Goal: Ask a question: Seek information or help from site administrators or community

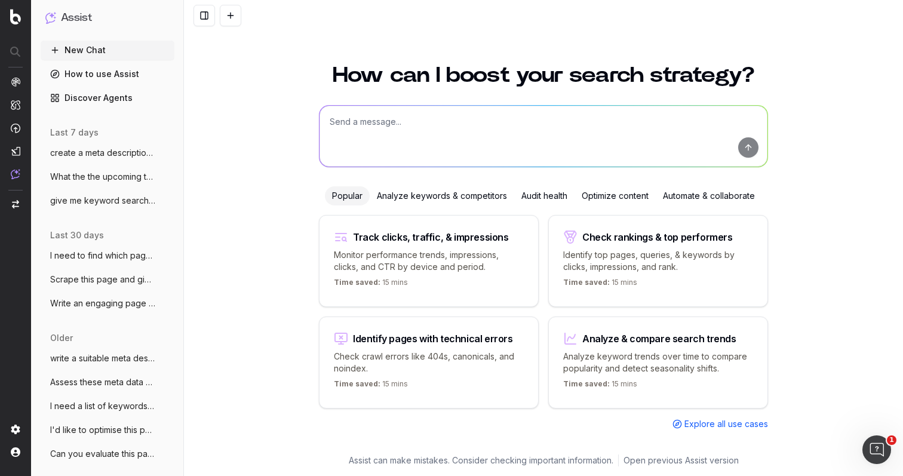
click at [410, 125] on textarea at bounding box center [543, 136] width 448 height 61
type textarea "w"
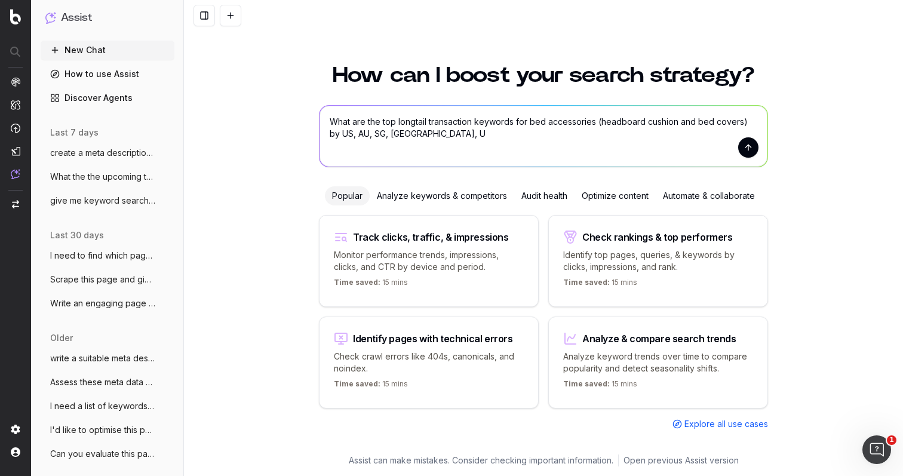
type textarea "What are the top longtail transaction keywords for bed accessories (headboard c…"
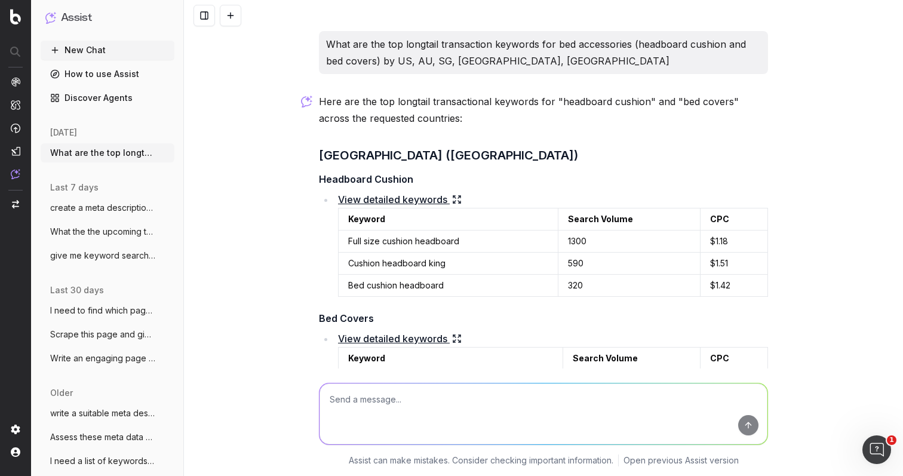
click at [396, 408] on textarea at bounding box center [543, 413] width 448 height 61
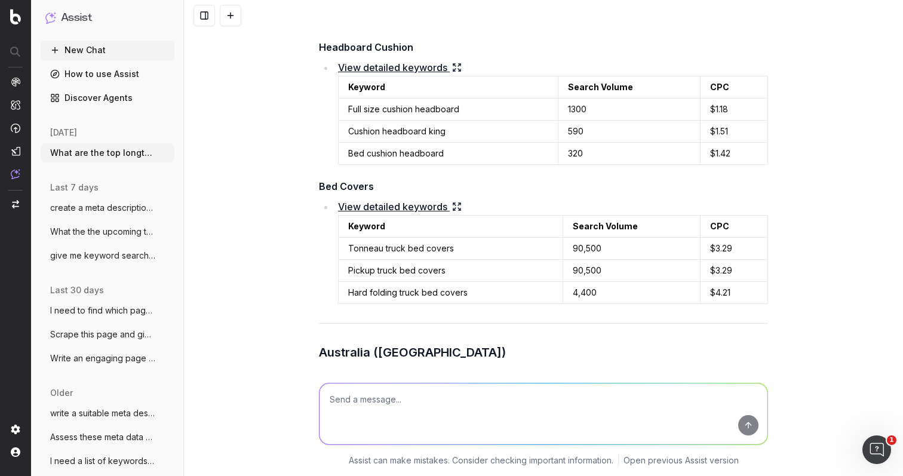
scroll to position [133, 0]
click at [346, 402] on textarea at bounding box center [543, 413] width 448 height 61
drag, startPoint x: 457, startPoint y: 153, endPoint x: 337, endPoint y: 153, distance: 120.0
click at [338, 153] on td "Bed cushion headboard" at bounding box center [448, 153] width 220 height 22
copy td "Bed cushion headboard"
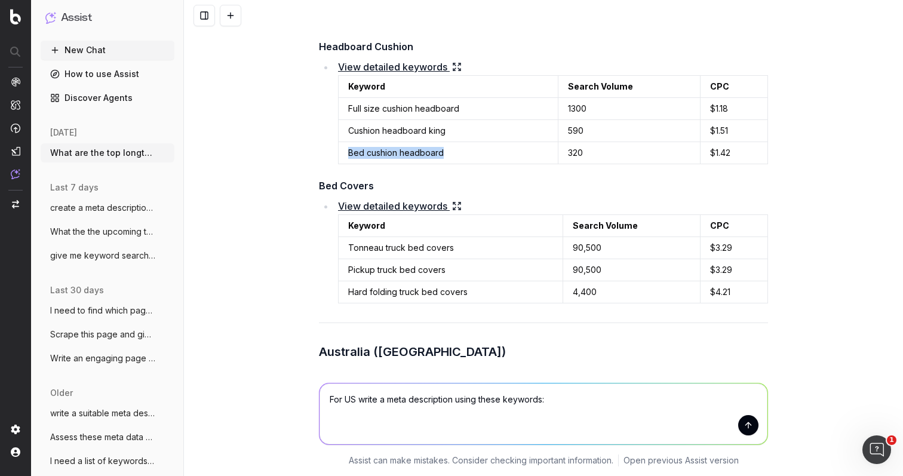
click at [573, 395] on textarea "For US write a meta description using these keywords:" at bounding box center [543, 413] width 448 height 61
paste textarea "Bed cushion headboard"
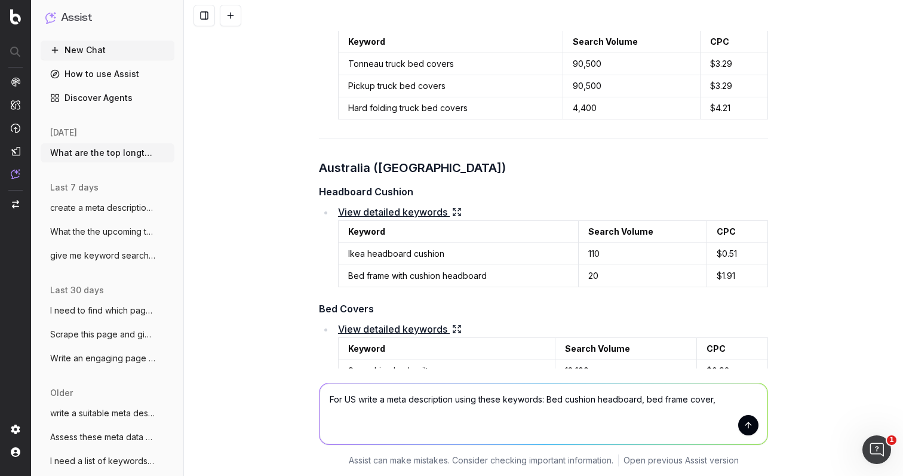
scroll to position [318, 0]
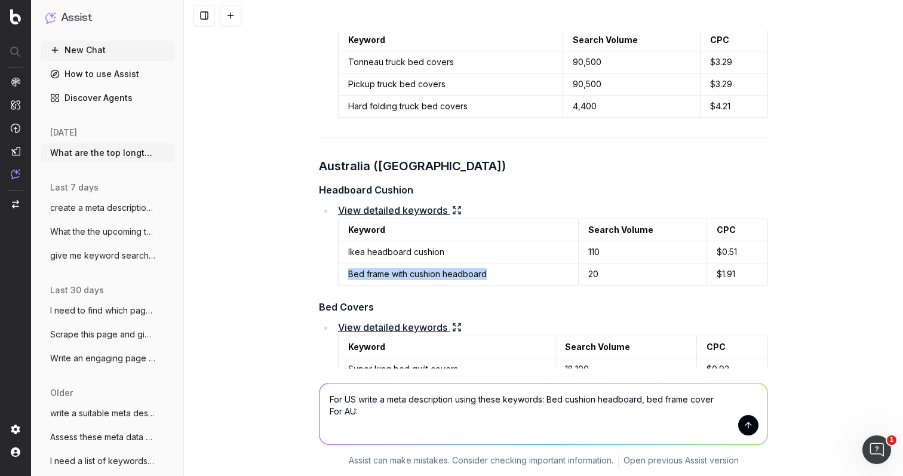
drag, startPoint x: 506, startPoint y: 272, endPoint x: 340, endPoint y: 275, distance: 165.4
click at [340, 275] on td "Bed frame with cushion headboard" at bounding box center [458, 274] width 240 height 22
copy td "Bed frame with cushion headboard"
click at [361, 410] on textarea "For US write a meta description using these keywords: Bed cushion headboard, be…" at bounding box center [543, 413] width 448 height 61
paste textarea "Bed frame with cushion headboard"
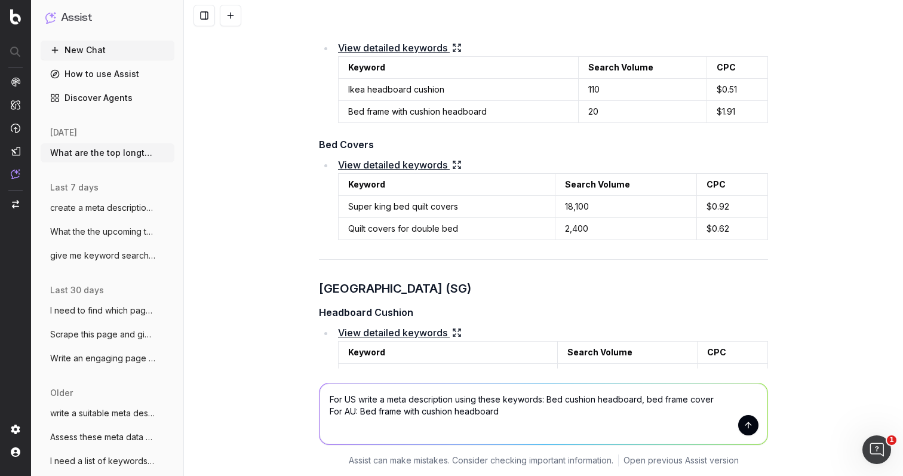
scroll to position [482, 0]
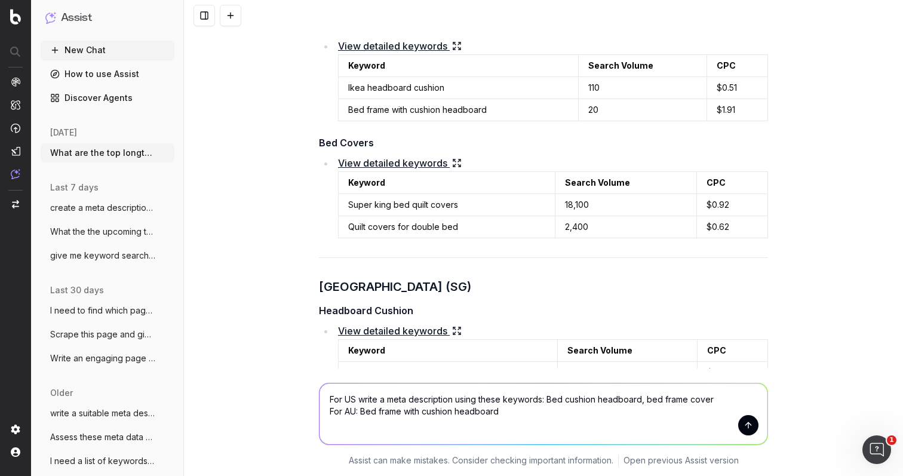
click at [500, 409] on textarea "For US write a meta description using these keywords: Bed cushion headboard, be…" at bounding box center [543, 413] width 448 height 61
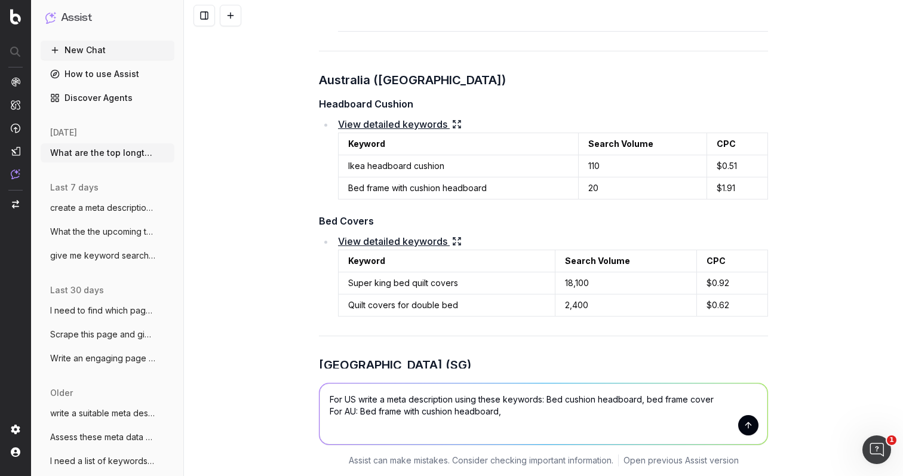
scroll to position [415, 0]
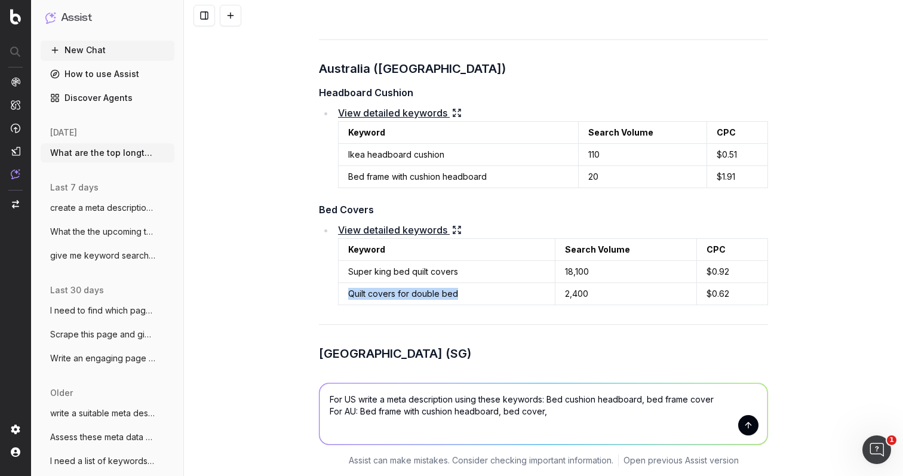
drag, startPoint x: 462, startPoint y: 297, endPoint x: 334, endPoint y: 295, distance: 127.8
click at [338, 295] on td "Quilt covers for double bed" at bounding box center [446, 294] width 217 height 22
copy td "Quilt covers for double bed"
click at [554, 417] on textarea "For US write a meta description using these keywords: Bed cushion headboard, be…" at bounding box center [543, 413] width 448 height 61
paste textarea "Quilt covers for double bed"
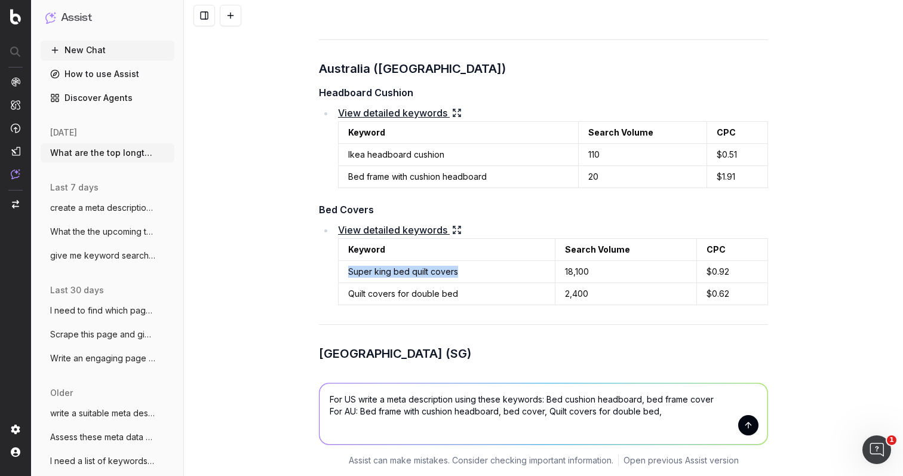
drag, startPoint x: 482, startPoint y: 267, endPoint x: 334, endPoint y: 272, distance: 148.1
click at [338, 272] on td "Super king bed quilt covers" at bounding box center [446, 272] width 217 height 22
copy td "Super king bed quilt covers"
click at [686, 417] on textarea "For US write a meta description using these keywords: Bed cushion headboard, be…" at bounding box center [543, 413] width 448 height 61
paste textarea "Super king bed quilt covers"
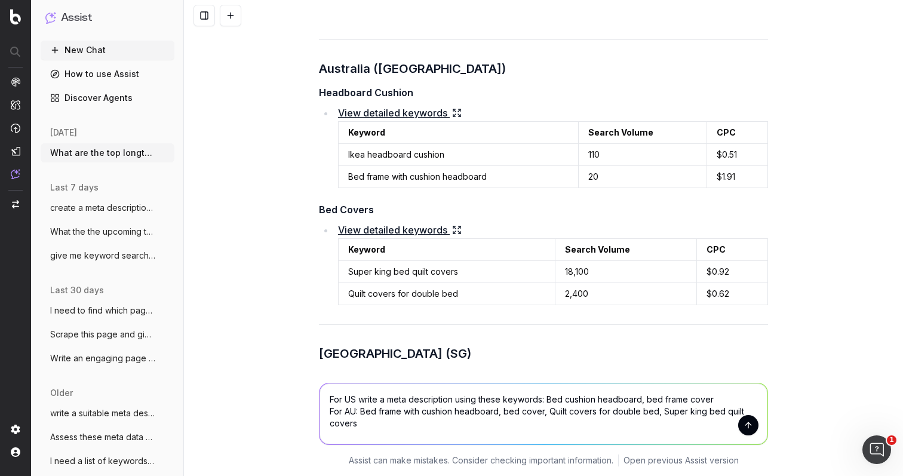
click at [655, 411] on textarea "For US write a meta description using these keywords: Bed cushion headboard, be…" at bounding box center [543, 413] width 448 height 61
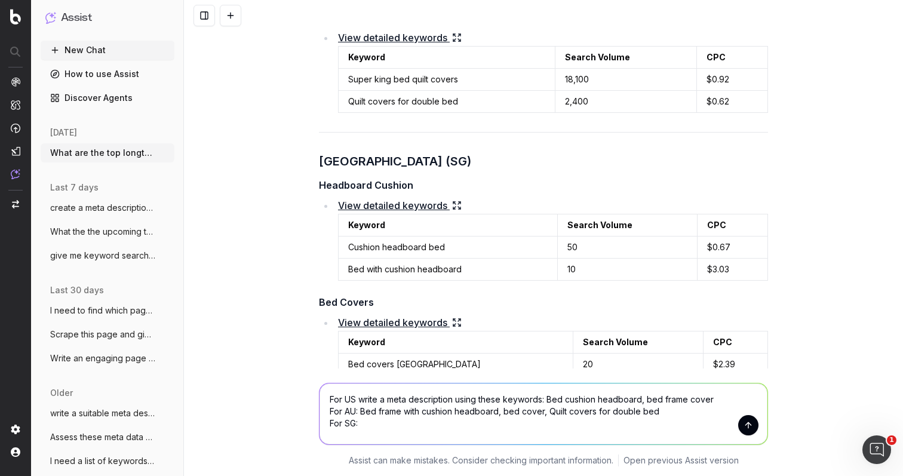
scroll to position [643, 0]
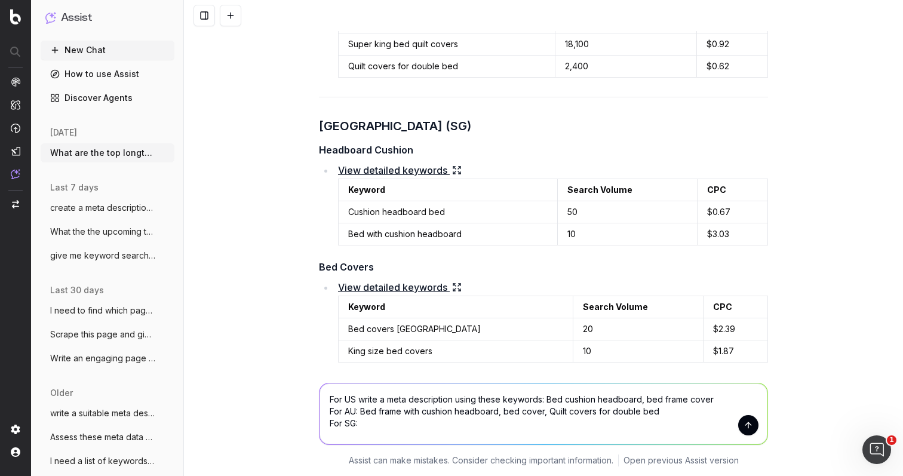
drag, startPoint x: 652, startPoint y: 410, endPoint x: 518, endPoint y: 410, distance: 134.9
click at [518, 410] on textarea "For US write a meta description using these keywords: Bed cushion headboard, be…" at bounding box center [543, 413] width 448 height 61
click at [455, 423] on textarea "For US write a meta description using these keywords: Bed cushion headboard, be…" at bounding box center [543, 413] width 448 height 61
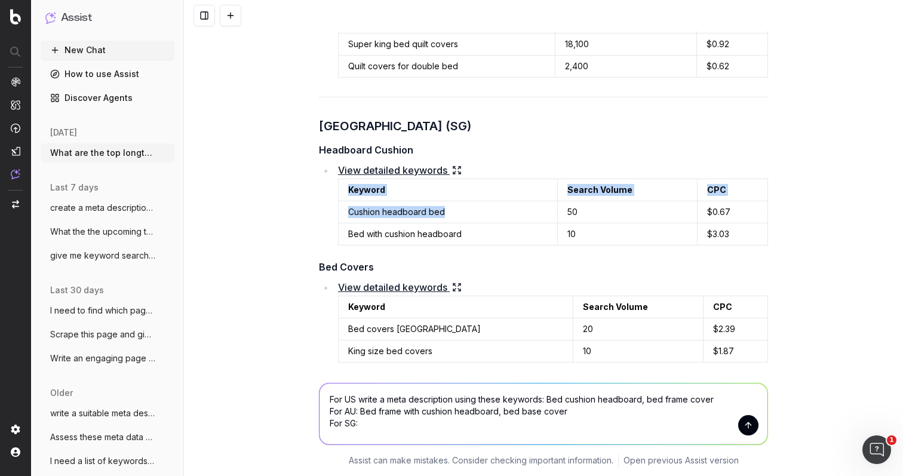
drag, startPoint x: 460, startPoint y: 212, endPoint x: 331, endPoint y: 214, distance: 129.0
click at [334, 214] on li "View detailed keywords Keyword Search Volume CPC Cushion headboard bed 50 $0.67…" at bounding box center [550, 204] width 433 height 84
click at [398, 207] on td "Cushion headboard bed" at bounding box center [447, 212] width 219 height 22
drag, startPoint x: 460, startPoint y: 235, endPoint x: 336, endPoint y: 213, distance: 126.1
click at [338, 213] on tbody "Cushion headboard bed 50 $0.67 Bed with cushion headboard 10 $3.03" at bounding box center [552, 223] width 429 height 44
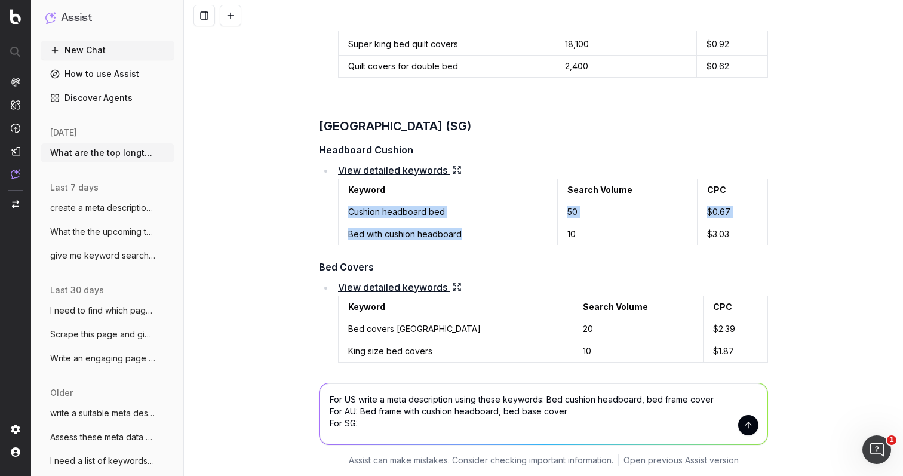
copy tbody "Cushion headboard bed 50 $0.67 Bed with cushion headboard"
click at [361, 424] on textarea "For US write a meta description using these keywords: Bed cushion headboard, be…" at bounding box center [543, 413] width 448 height 61
paste textarea "Cushion headboard bed 50 $0.67 Bed with cushion headboard"
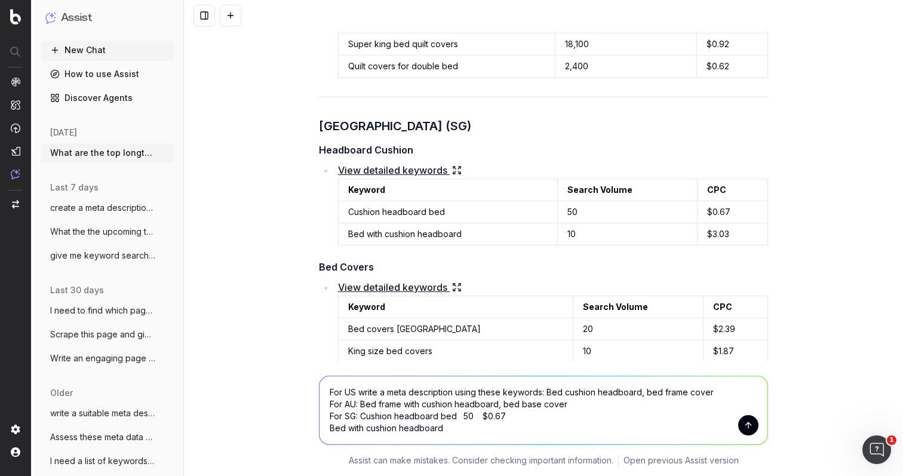
click at [323, 430] on textarea "For US write a meta description using these keywords: Bed cushion headboard, be…" at bounding box center [543, 410] width 448 height 68
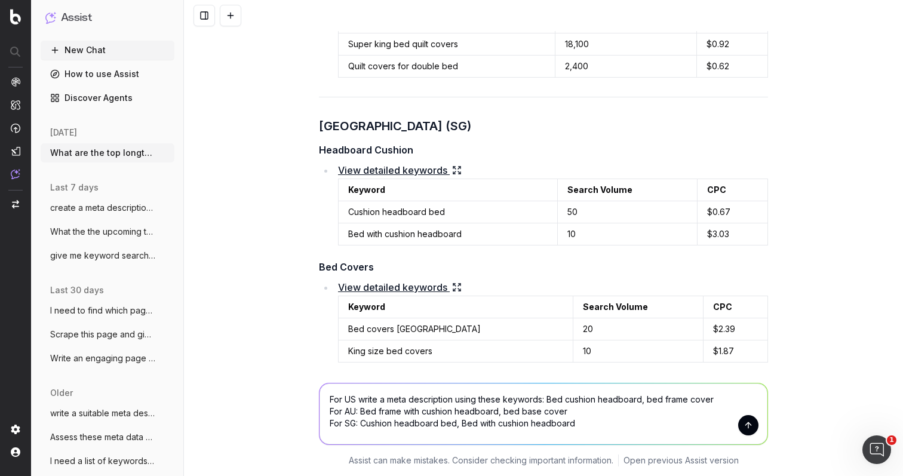
click at [584, 426] on textarea "For US write a meta description using these keywords: Bed cushion headboard, be…" at bounding box center [543, 413] width 448 height 61
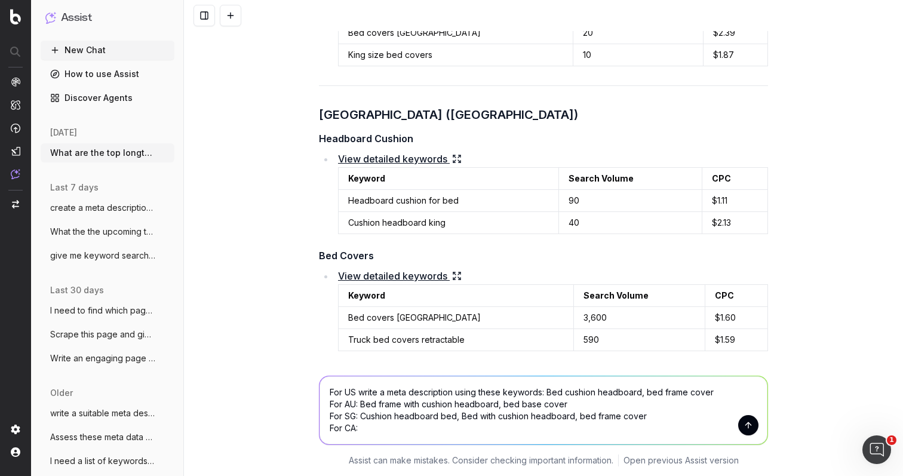
scroll to position [942, 0]
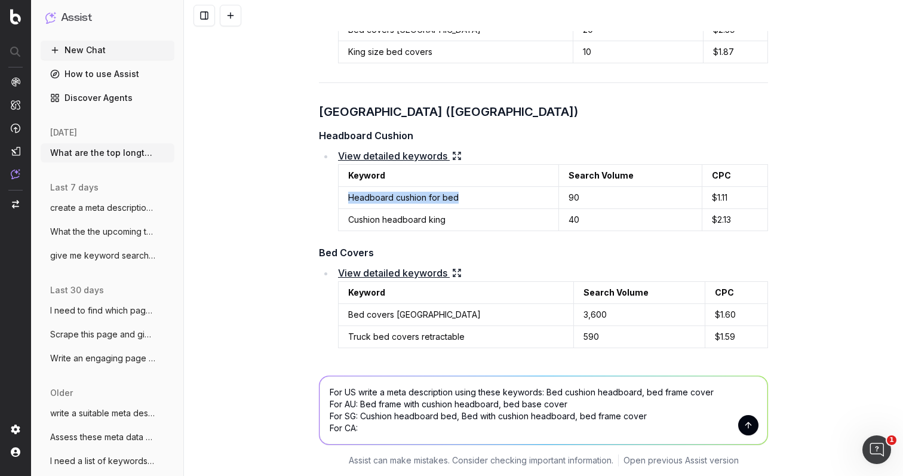
drag, startPoint x: 476, startPoint y: 196, endPoint x: 343, endPoint y: 200, distance: 133.2
click at [343, 200] on td "Headboard cushion for bed" at bounding box center [448, 198] width 220 height 22
copy td "Headboard cushion for bed"
click at [384, 430] on textarea "For US write a meta description using these keywords: Bed cushion headboard, be…" at bounding box center [543, 410] width 448 height 68
paste textarea "Headboard cushion for bed"
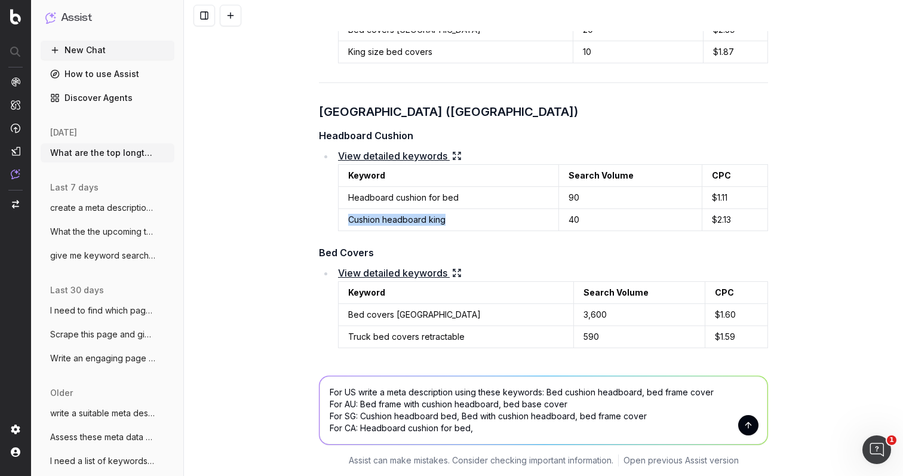
drag, startPoint x: 464, startPoint y: 218, endPoint x: 341, endPoint y: 222, distance: 123.0
click at [341, 220] on td "Cushion headboard king" at bounding box center [448, 220] width 220 height 22
copy td "Cushion headboard king"
click at [487, 433] on textarea "For US write a meta description using these keywords: Bed cushion headboard, be…" at bounding box center [543, 410] width 448 height 68
paste textarea "Cushion headboard king"
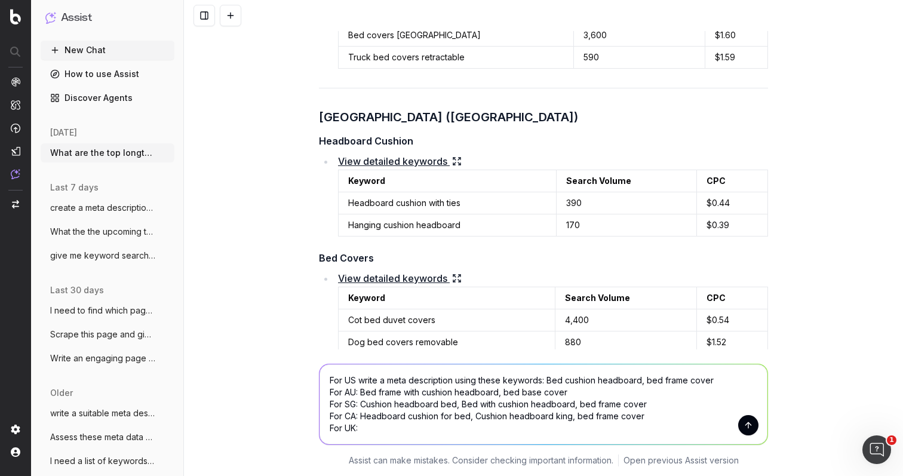
scroll to position [1254, 0]
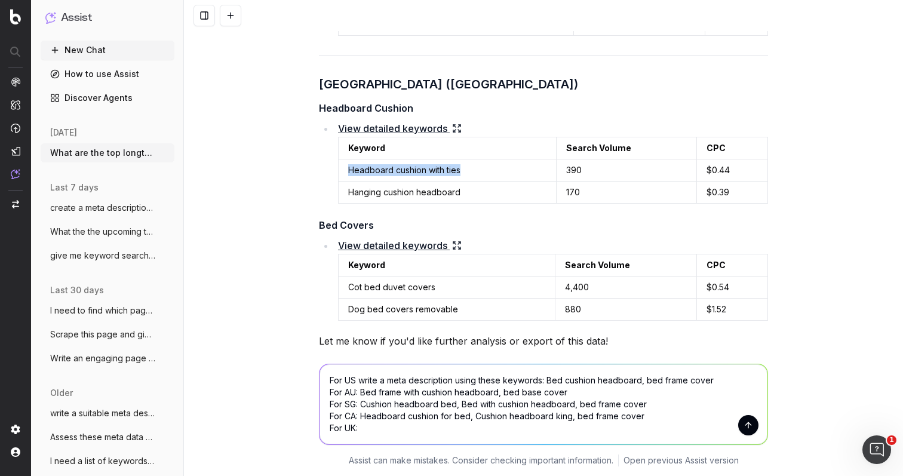
drag, startPoint x: 472, startPoint y: 167, endPoint x: 343, endPoint y: 172, distance: 129.0
click at [343, 172] on td "Headboard cushion with ties" at bounding box center [447, 170] width 218 height 22
copy td "Headboard cushion with ties"
click at [430, 426] on textarea "For US write a meta description using these keywords: Bed cushion headboard, be…" at bounding box center [543, 404] width 448 height 80
paste textarea "Headboard cushion with ties"
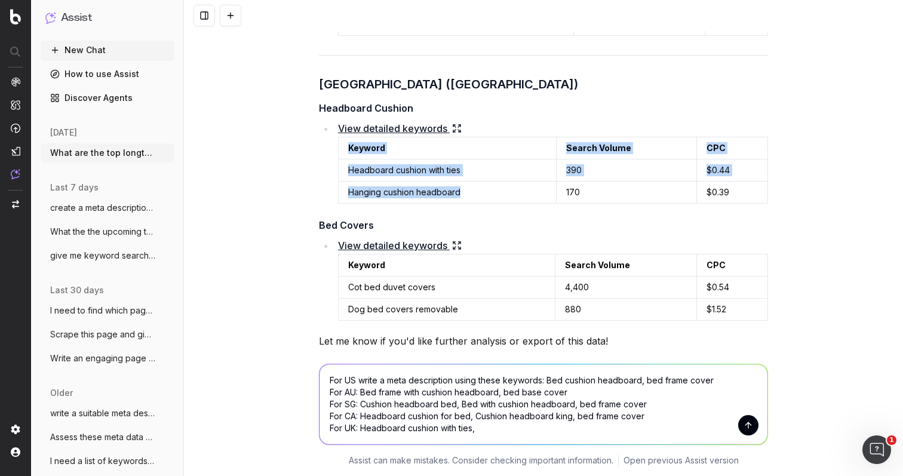
drag, startPoint x: 473, startPoint y: 192, endPoint x: 331, endPoint y: 193, distance: 142.1
click at [334, 193] on li "View detailed keywords Keyword Search Volume CPC Headboard cushion with ties 39…" at bounding box center [550, 162] width 433 height 84
click at [405, 190] on td "Hanging cushion headboard" at bounding box center [447, 192] width 218 height 22
drag, startPoint x: 466, startPoint y: 190, endPoint x: 339, endPoint y: 187, distance: 127.2
click at [339, 187] on td "Hanging cushion headboard" at bounding box center [447, 192] width 218 height 22
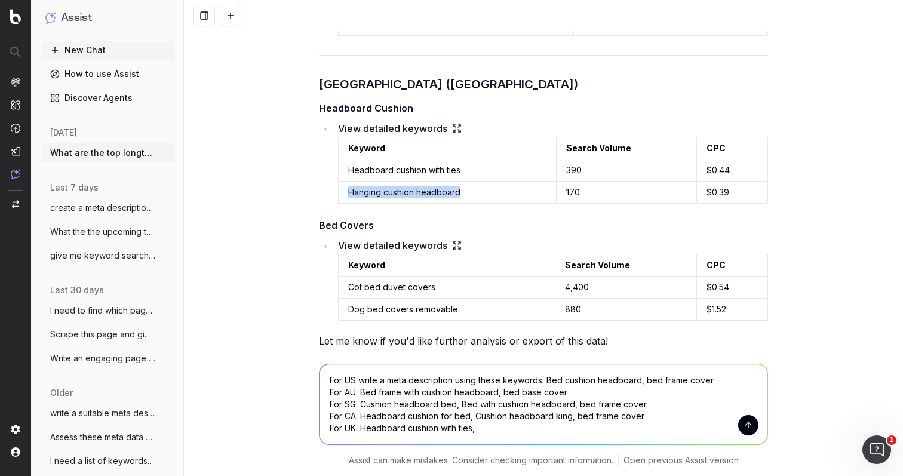
copy td "Hanging cushion headboard"
click at [494, 430] on textarea "For US write a meta description using these keywords: Bed cushion headboard, be…" at bounding box center [543, 404] width 448 height 80
paste textarea "Hanging cushion headboard"
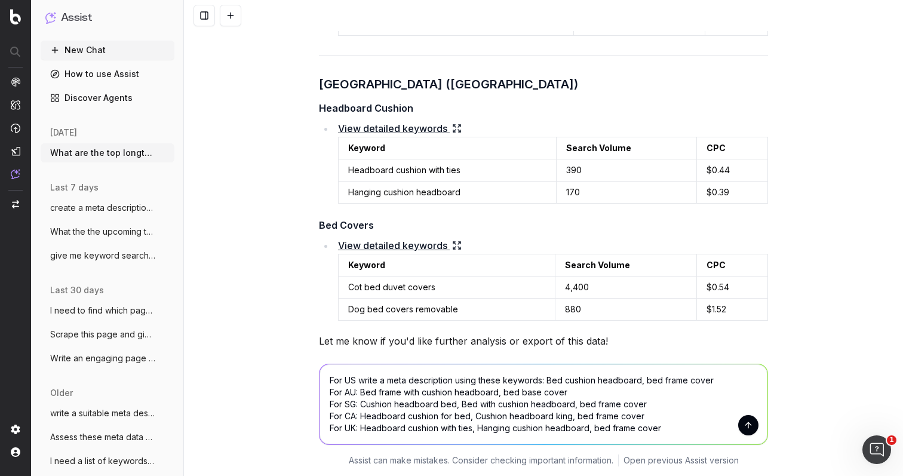
type textarea "For US write a meta description using these keywords: Bed cushion headboard, be…"
click at [746, 421] on button "submit" at bounding box center [748, 425] width 20 height 20
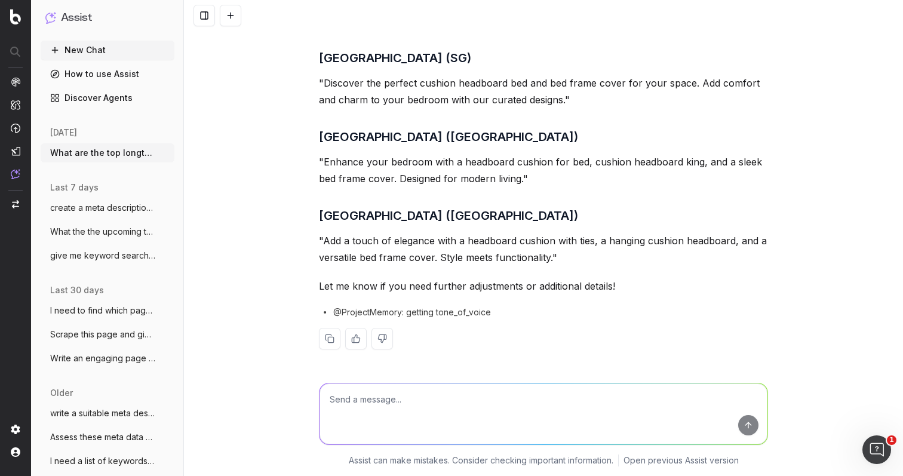
scroll to position [1966, 0]
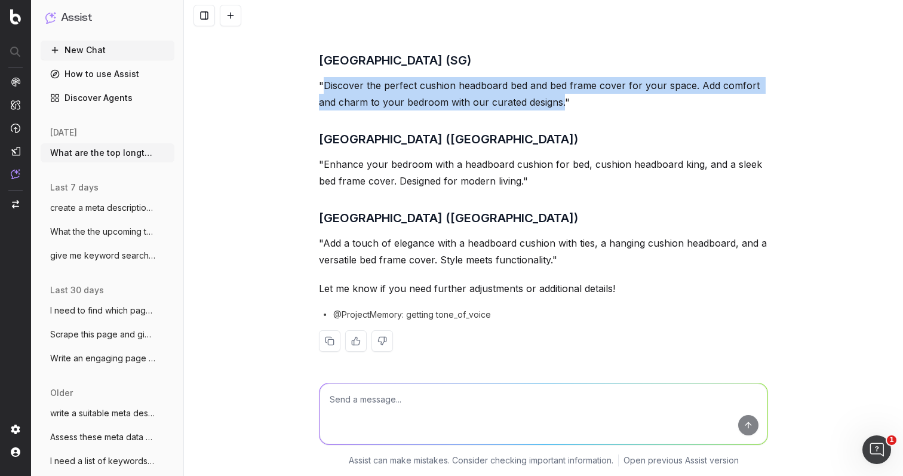
drag, startPoint x: 555, startPoint y: 103, endPoint x: 319, endPoint y: 87, distance: 236.3
click at [319, 87] on p ""Discover the perfect cushion headboard bed and bed frame cover for your space.…" at bounding box center [543, 93] width 449 height 33
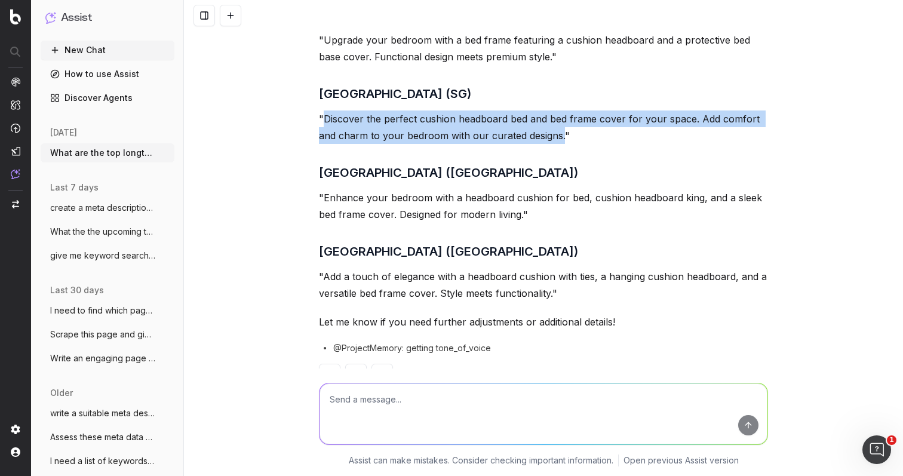
scroll to position [1776, 0]
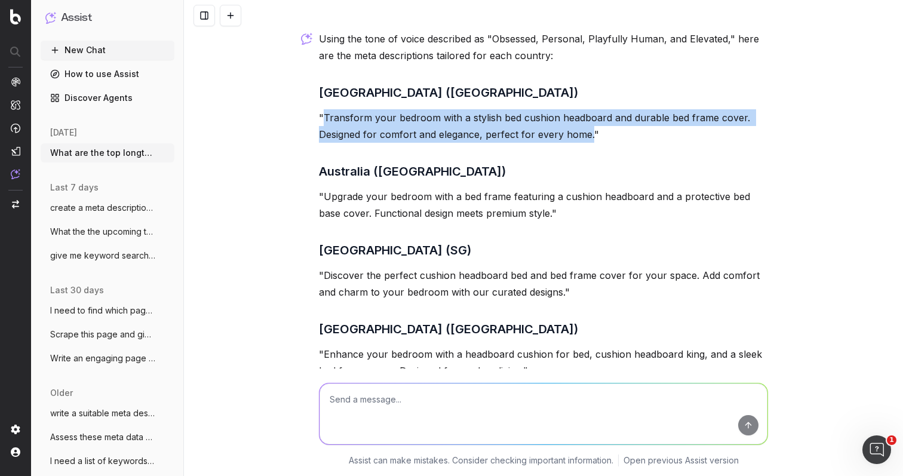
drag, startPoint x: 576, startPoint y: 134, endPoint x: 318, endPoint y: 116, distance: 258.5
click at [319, 116] on p ""Transform your bedroom with a stylish bed cushion headboard and durable bed fr…" at bounding box center [543, 125] width 449 height 33
copy p "Transform your bedroom with a stylish bed cushion headboard and durable bed fra…"
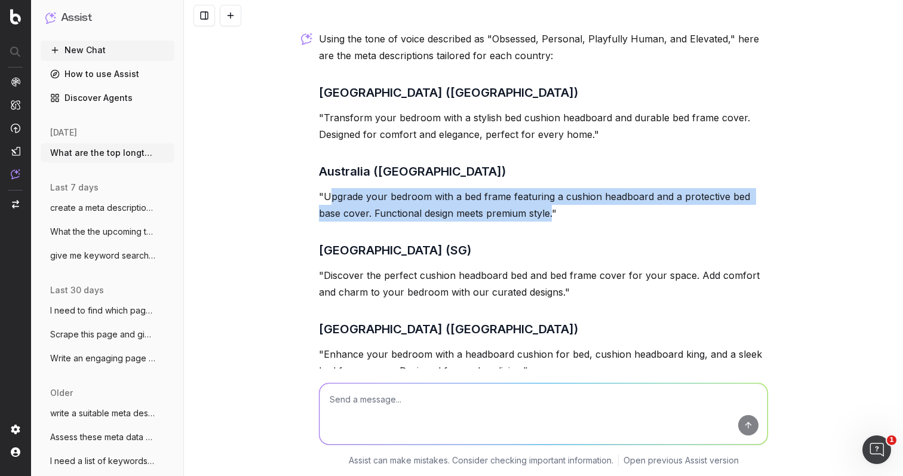
drag, startPoint x: 548, startPoint y: 213, endPoint x: 326, endPoint y: 193, distance: 222.9
click at [327, 193] on p ""Upgrade your bedroom with a bed frame featuring a cushion headboard and a prot…" at bounding box center [543, 204] width 449 height 33
drag, startPoint x: 319, startPoint y: 195, endPoint x: 549, endPoint y: 215, distance: 230.2
click at [549, 215] on p ""Upgrade your bedroom with a bed frame featuring a cushion headboard and a prot…" at bounding box center [543, 204] width 449 height 33
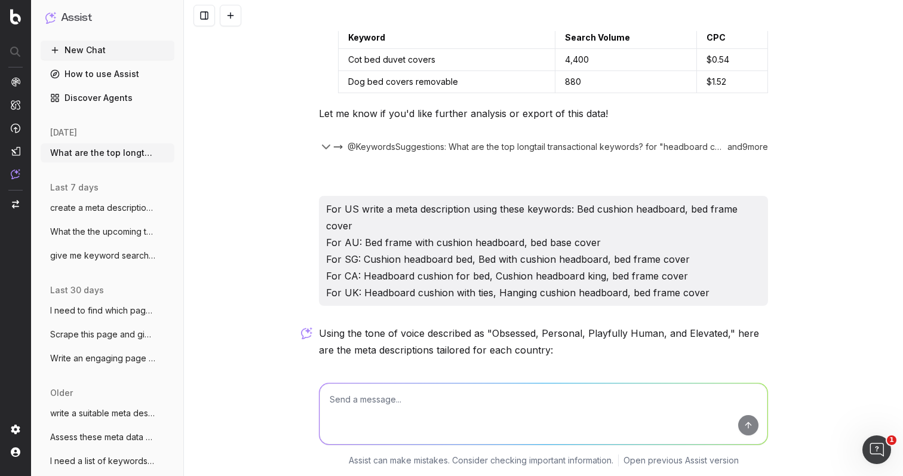
scroll to position [1493, 0]
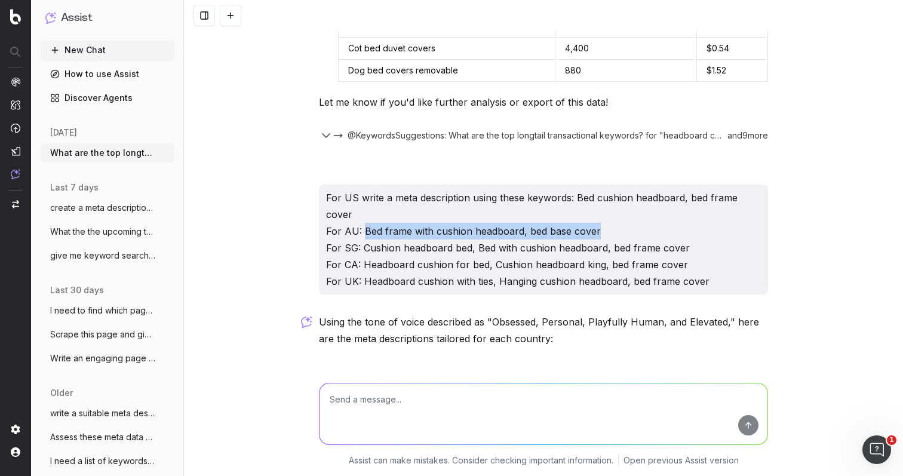
drag, startPoint x: 592, startPoint y: 230, endPoint x: 359, endPoint y: 233, distance: 232.8
click at [359, 233] on p "For US write a meta description using these keywords: Bed cushion headboard, be…" at bounding box center [543, 239] width 435 height 100
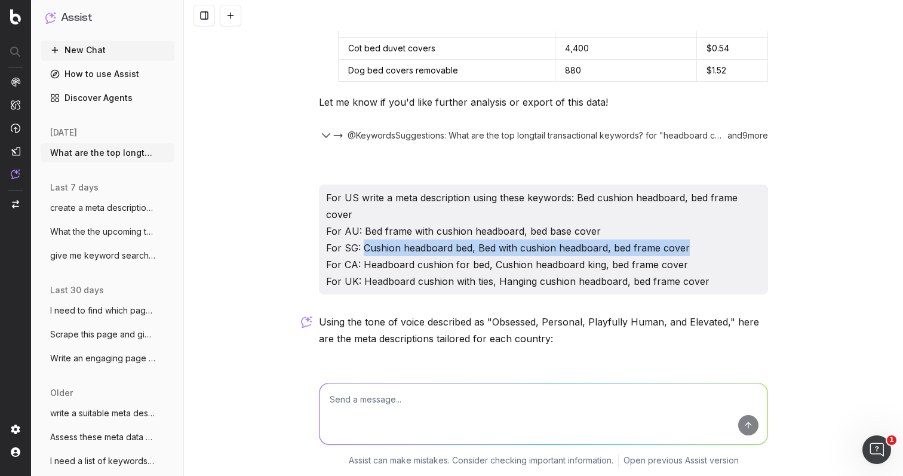
drag, startPoint x: 681, startPoint y: 246, endPoint x: 358, endPoint y: 248, distance: 323.0
click at [358, 248] on p "For US write a meta description using these keywords: Bed cushion headboard, be…" at bounding box center [543, 239] width 435 height 100
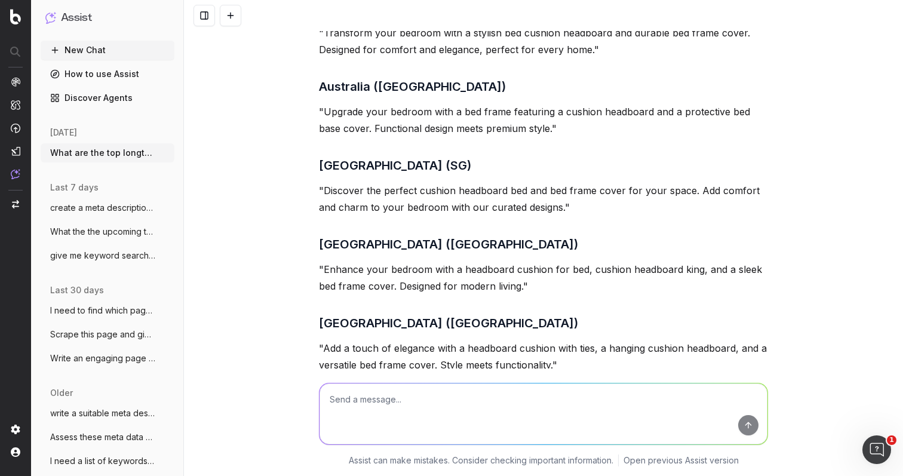
scroll to position [1898, 0]
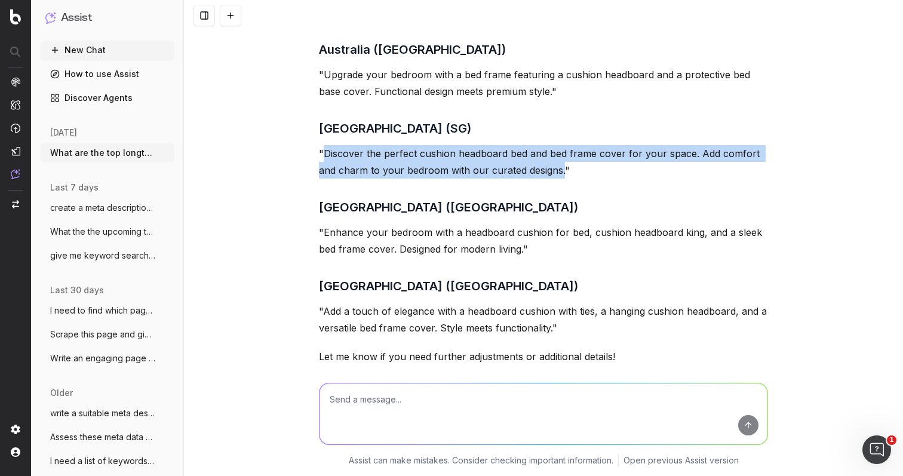
drag, startPoint x: 558, startPoint y: 171, endPoint x: 320, endPoint y: 156, distance: 238.1
click at [320, 156] on p ""Discover the perfect cushion headboard bed and bed frame cover for your space.…" at bounding box center [543, 161] width 449 height 33
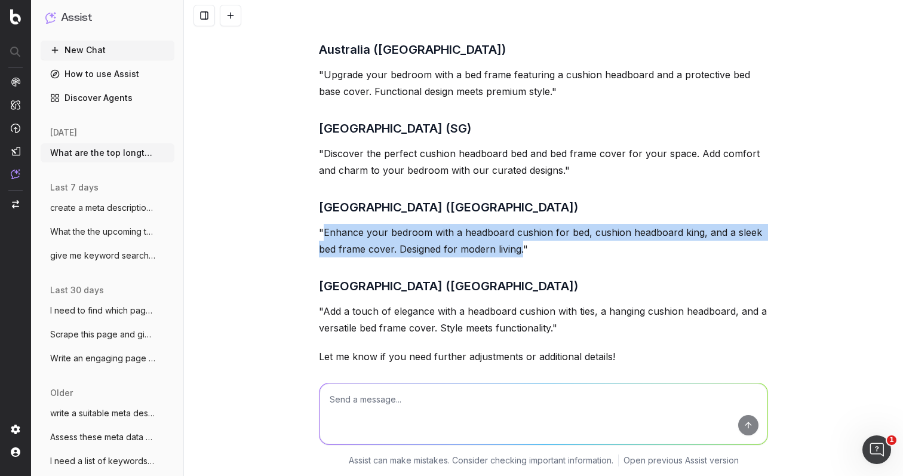
drag, startPoint x: 519, startPoint y: 249, endPoint x: 321, endPoint y: 230, distance: 199.0
click at [321, 230] on p ""Enhance your bedroom with a headboard cushion for bed, cushion headboard king,…" at bounding box center [543, 240] width 449 height 33
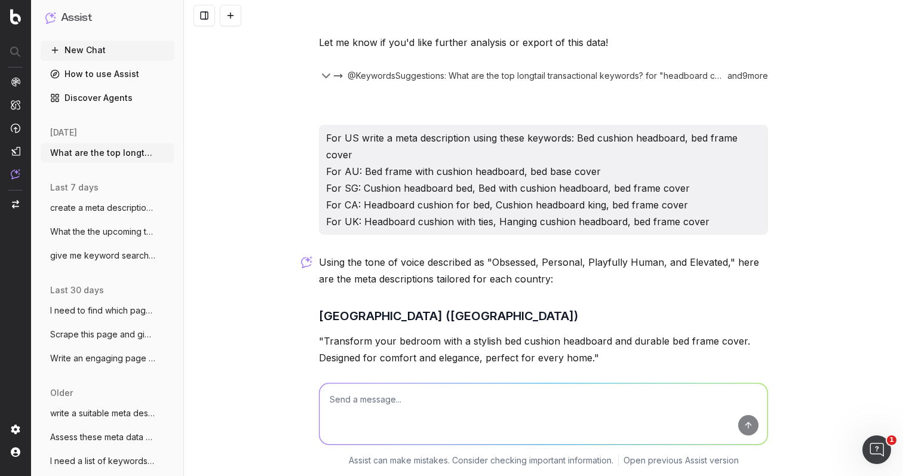
scroll to position [1547, 0]
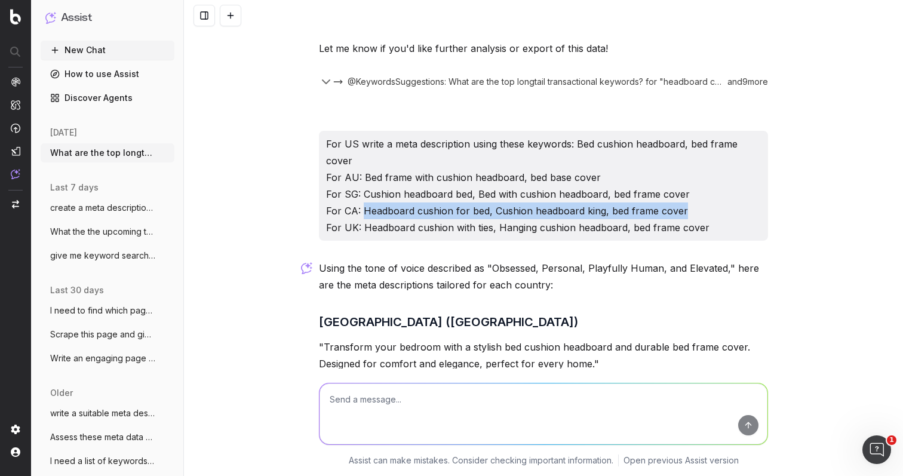
drag, startPoint x: 681, startPoint y: 210, endPoint x: 359, endPoint y: 206, distance: 322.4
click at [359, 206] on p "For US write a meta description using these keywords: Bed cushion headboard, be…" at bounding box center [543, 186] width 435 height 100
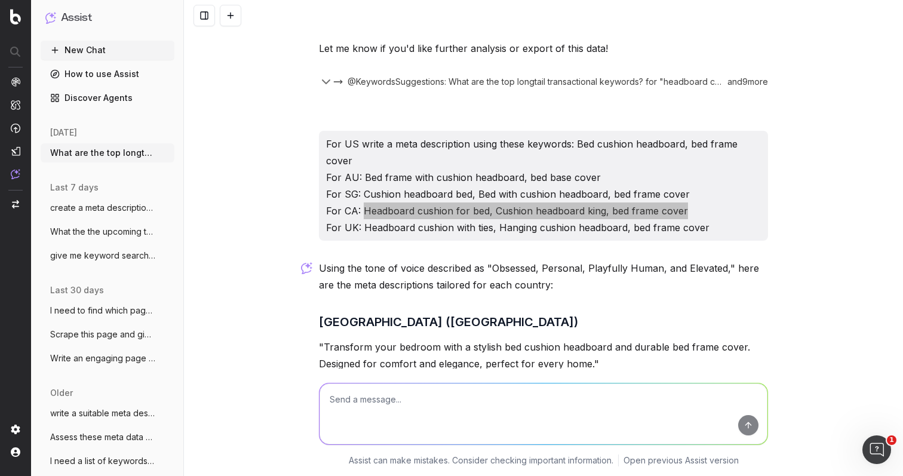
scroll to position [1549, 0]
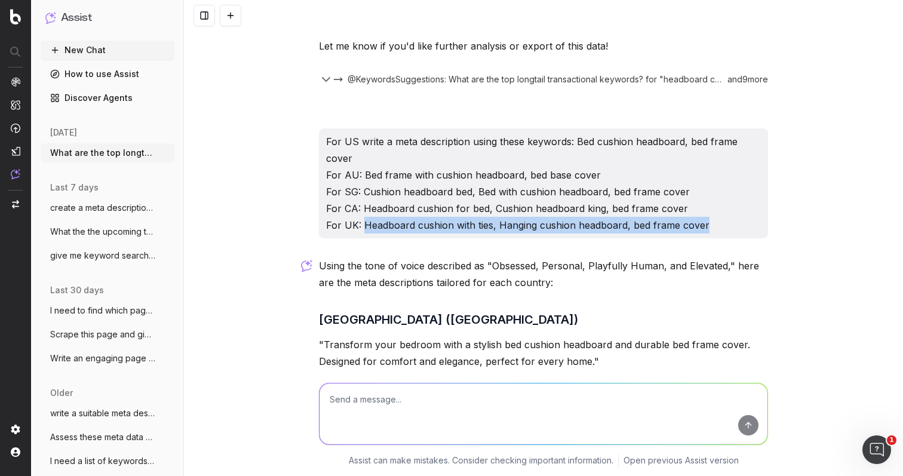
drag, startPoint x: 701, startPoint y: 224, endPoint x: 357, endPoint y: 221, distance: 344.5
click at [357, 221] on p "For US write a meta description using these keywords: Bed cushion headboard, be…" at bounding box center [543, 183] width 435 height 100
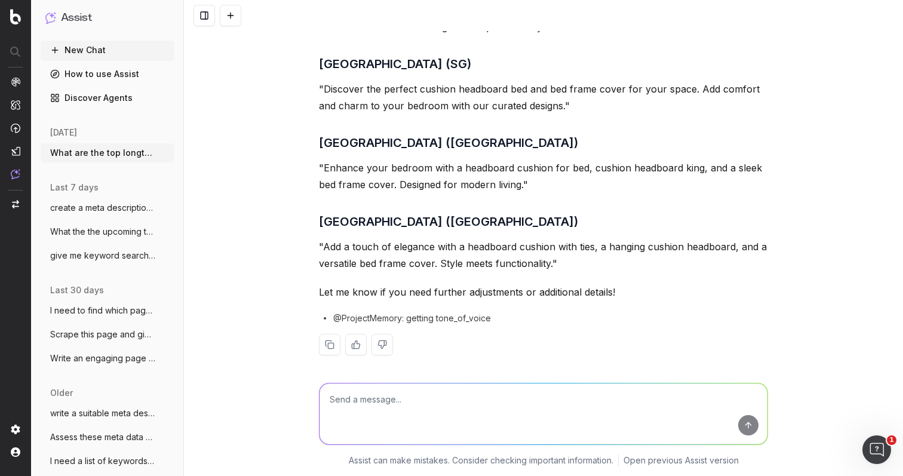
scroll to position [1968, 0]
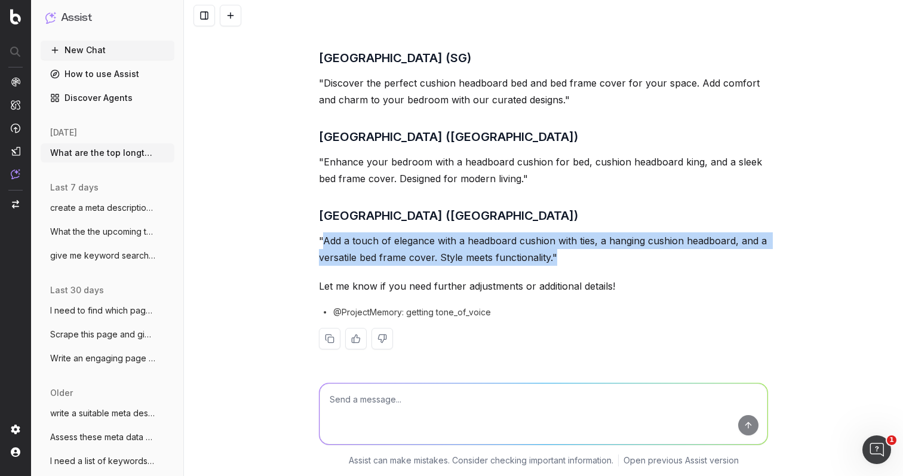
drag, startPoint x: 550, startPoint y: 256, endPoint x: 319, endPoint y: 235, distance: 231.4
click at [319, 235] on p ""Add a touch of elegance with a headboard cushion with ties, a hanging cushion …" at bounding box center [543, 248] width 449 height 33
